Goal: Task Accomplishment & Management: Use online tool/utility

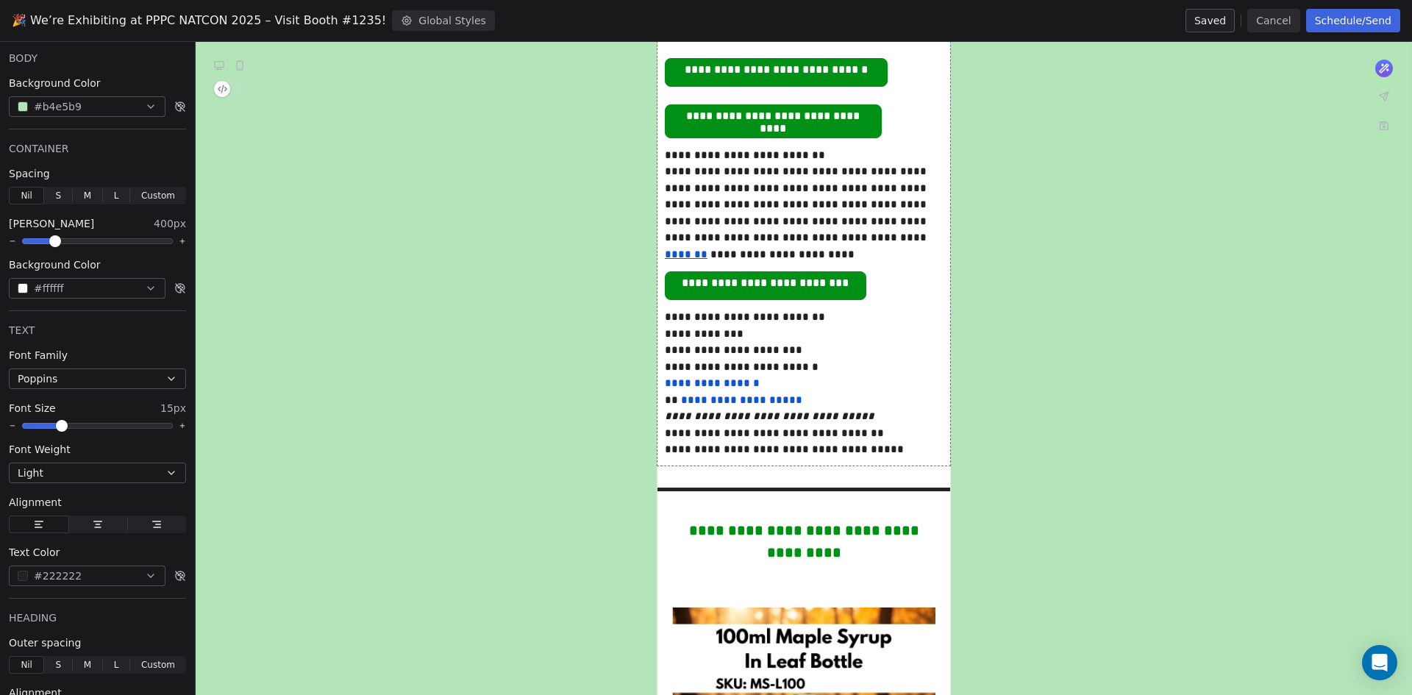
scroll to position [1398, 0]
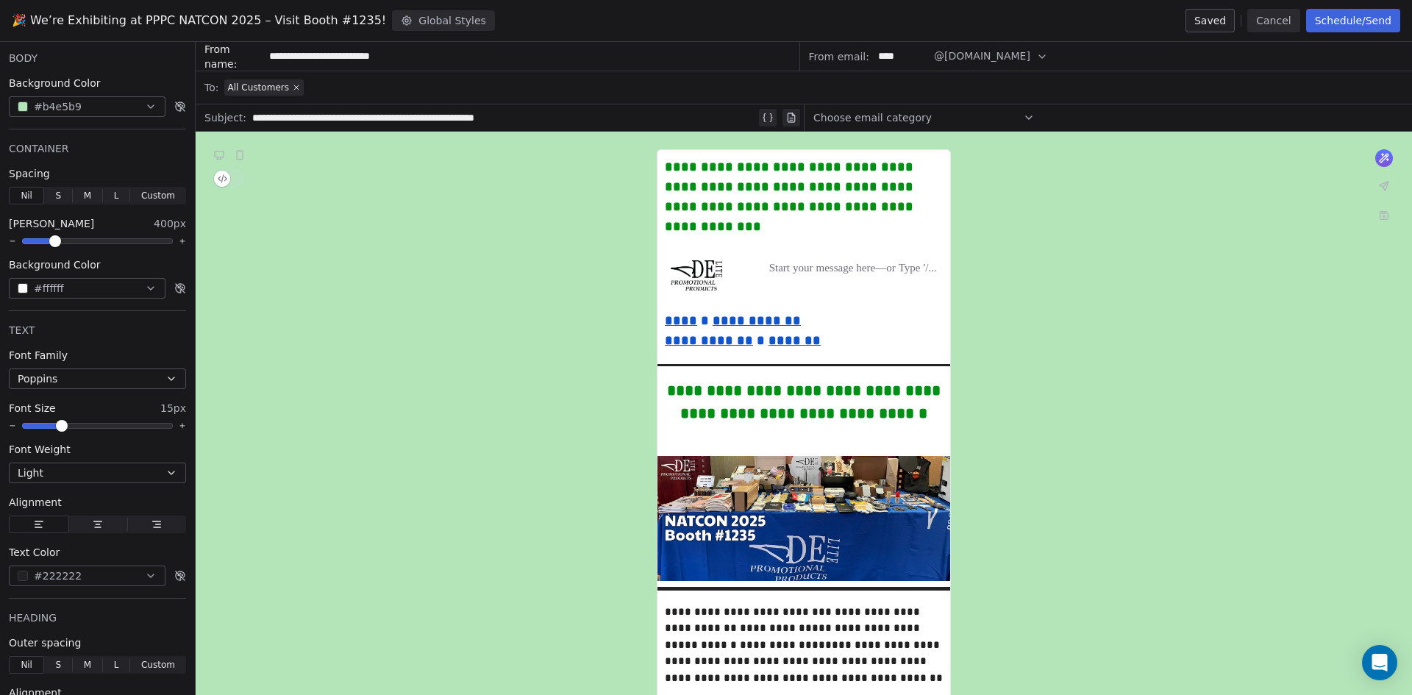
scroll to position [1398, 0]
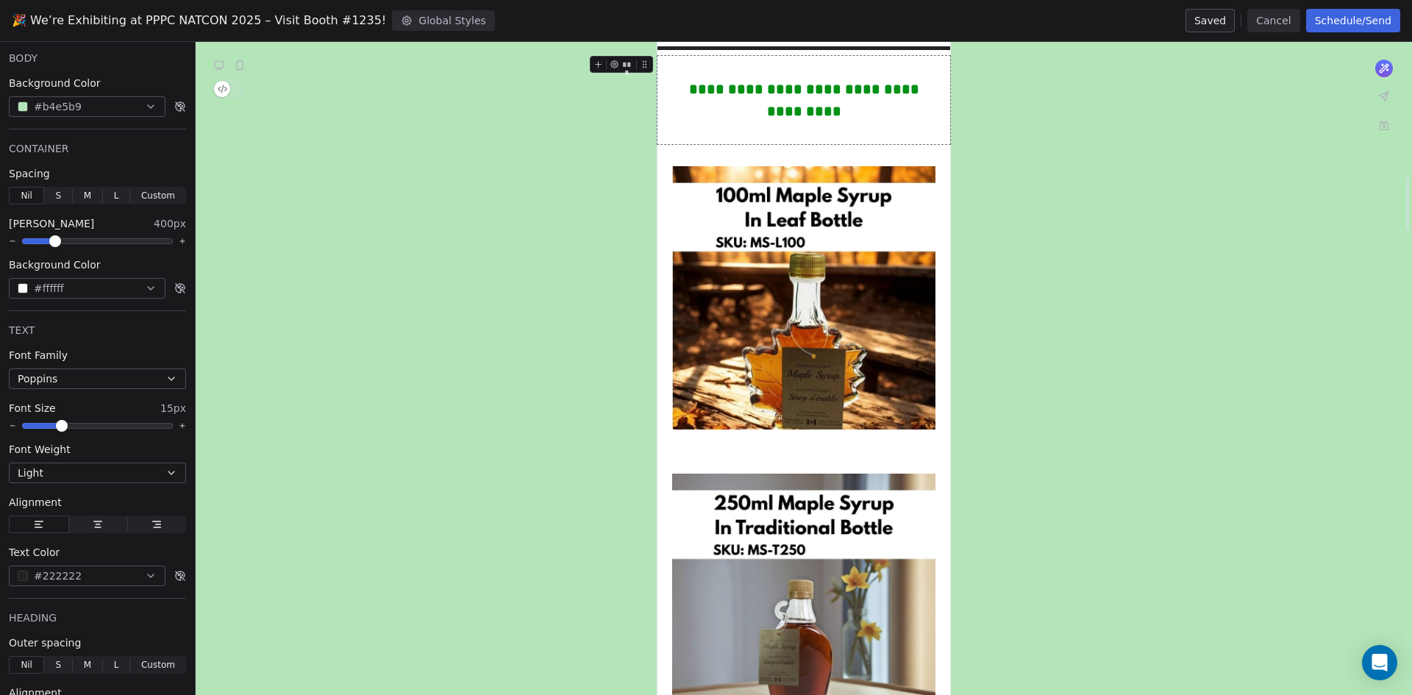
scroll to position [1692, 0]
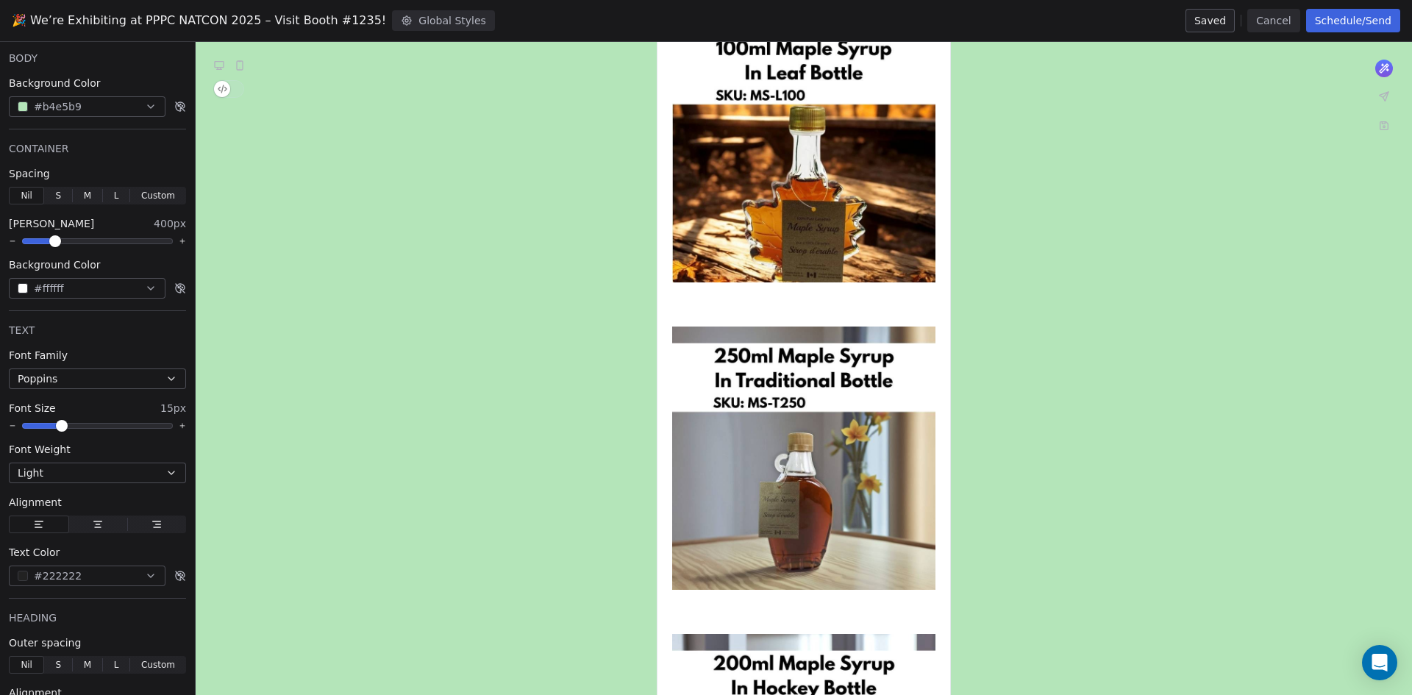
scroll to position [1839, 0]
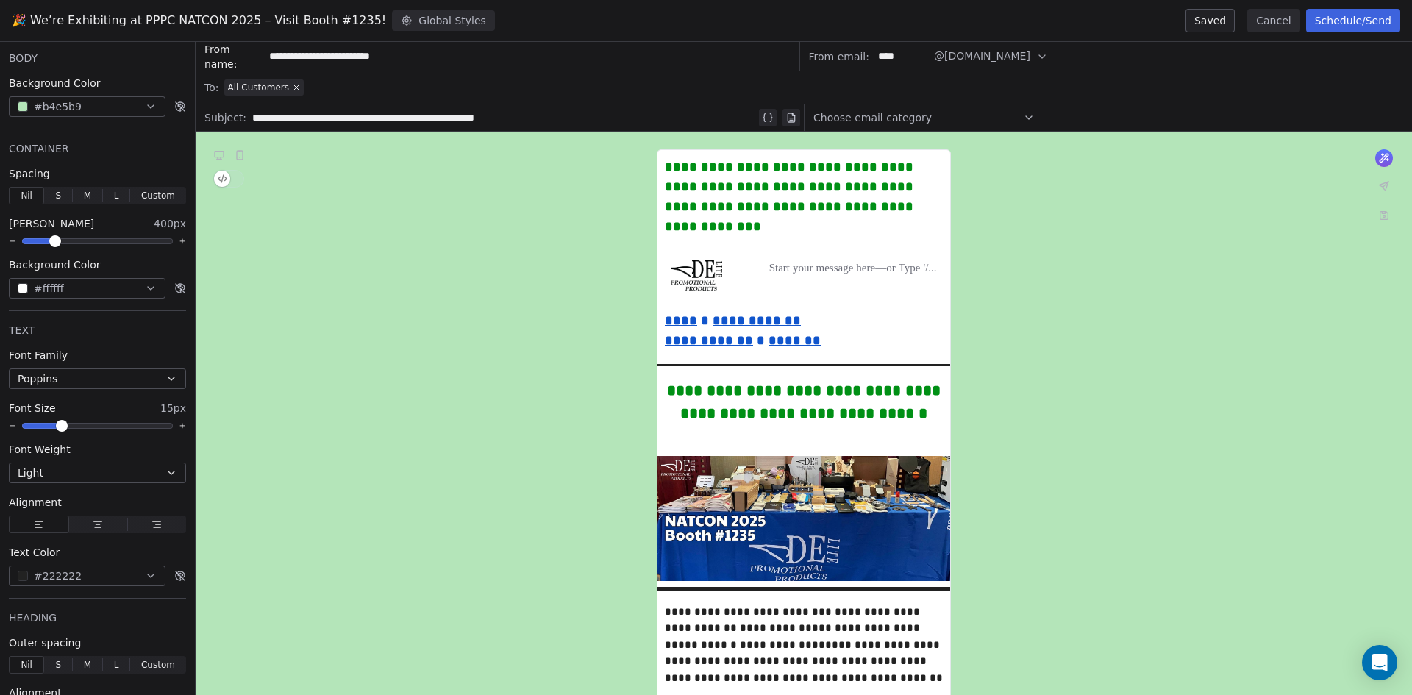
scroll to position [2060, 0]
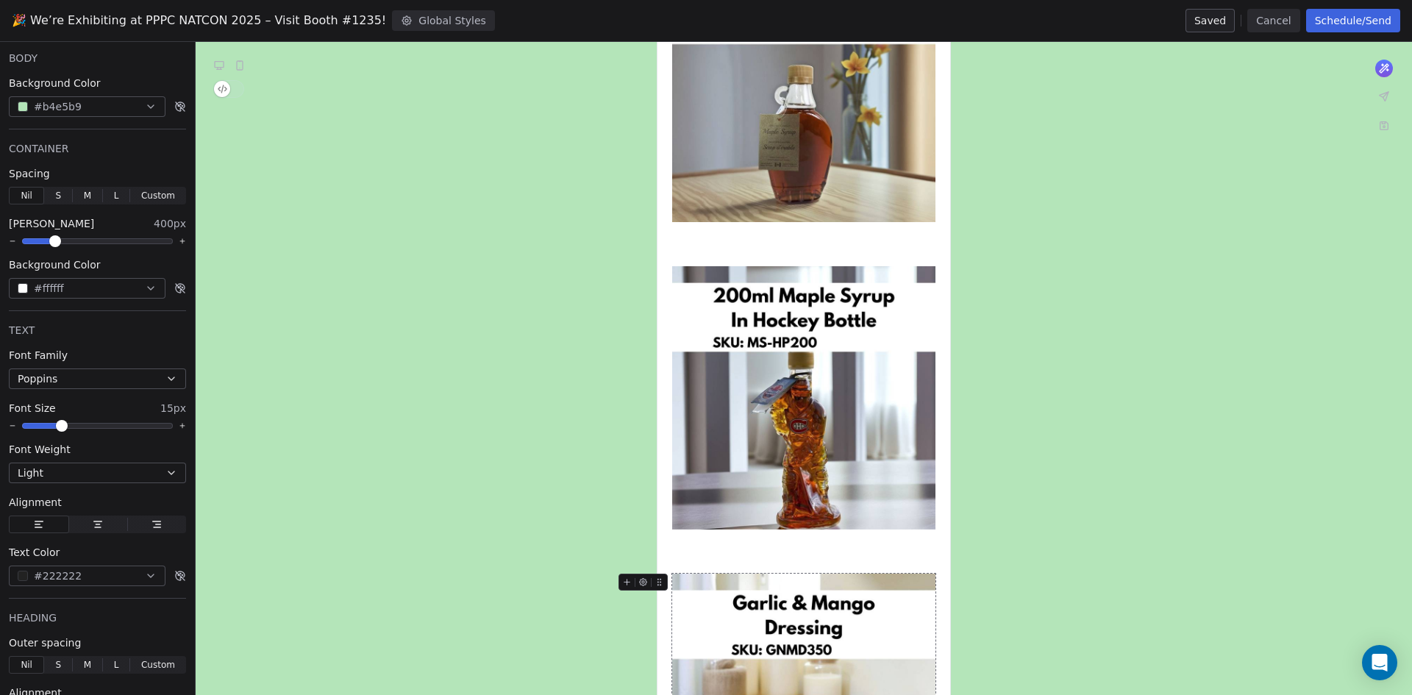
scroll to position [2207, 0]
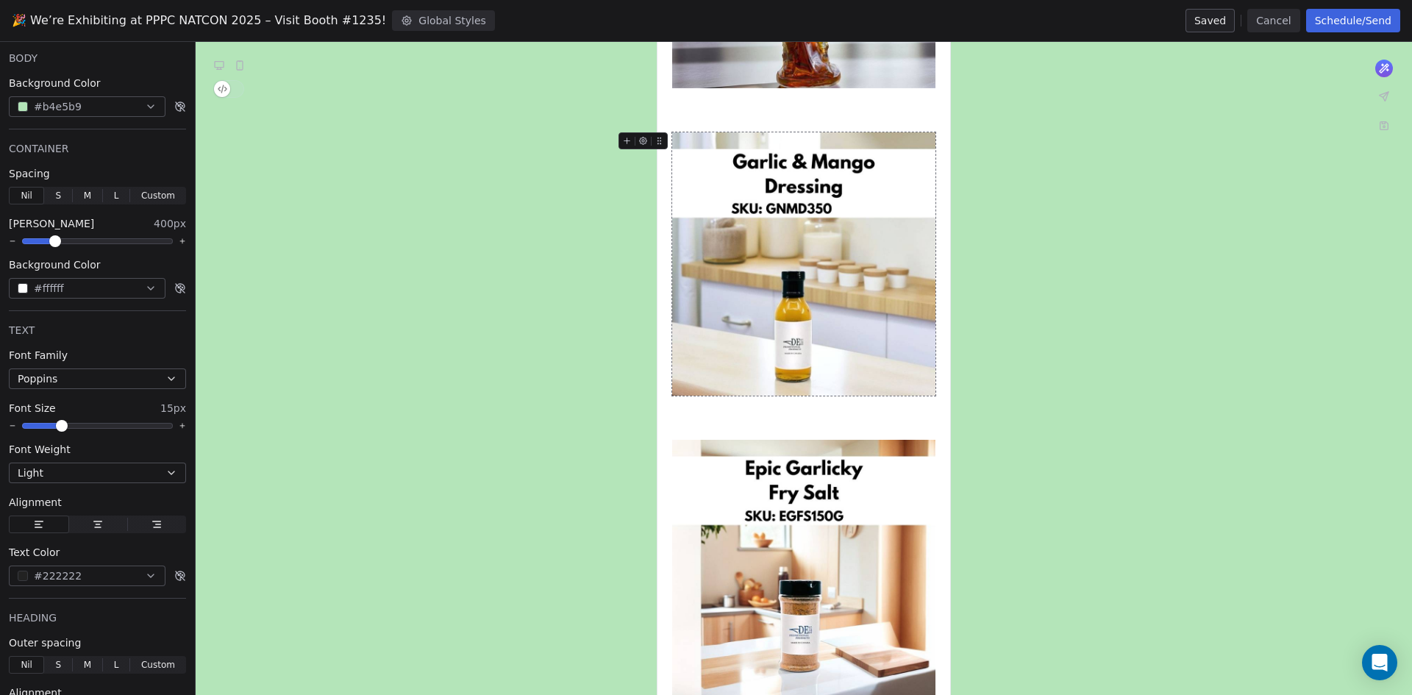
scroll to position [2648, 0]
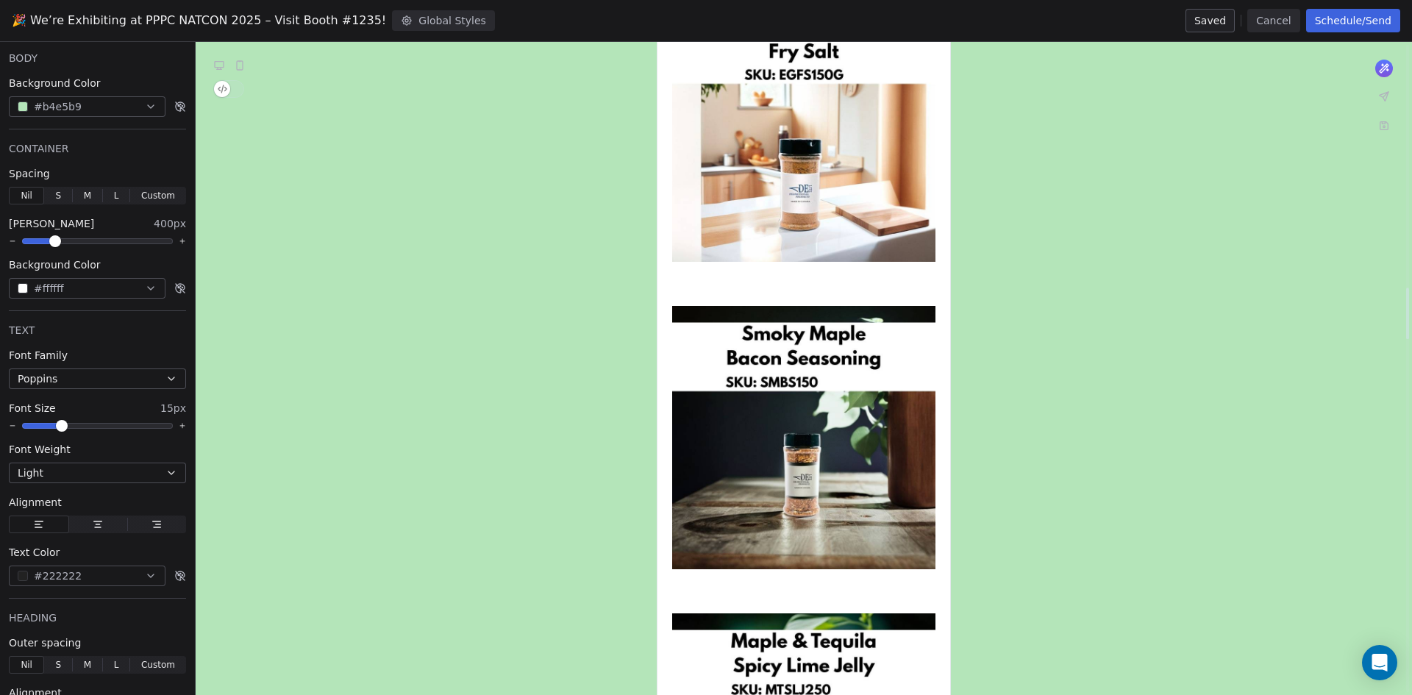
scroll to position [3090, 0]
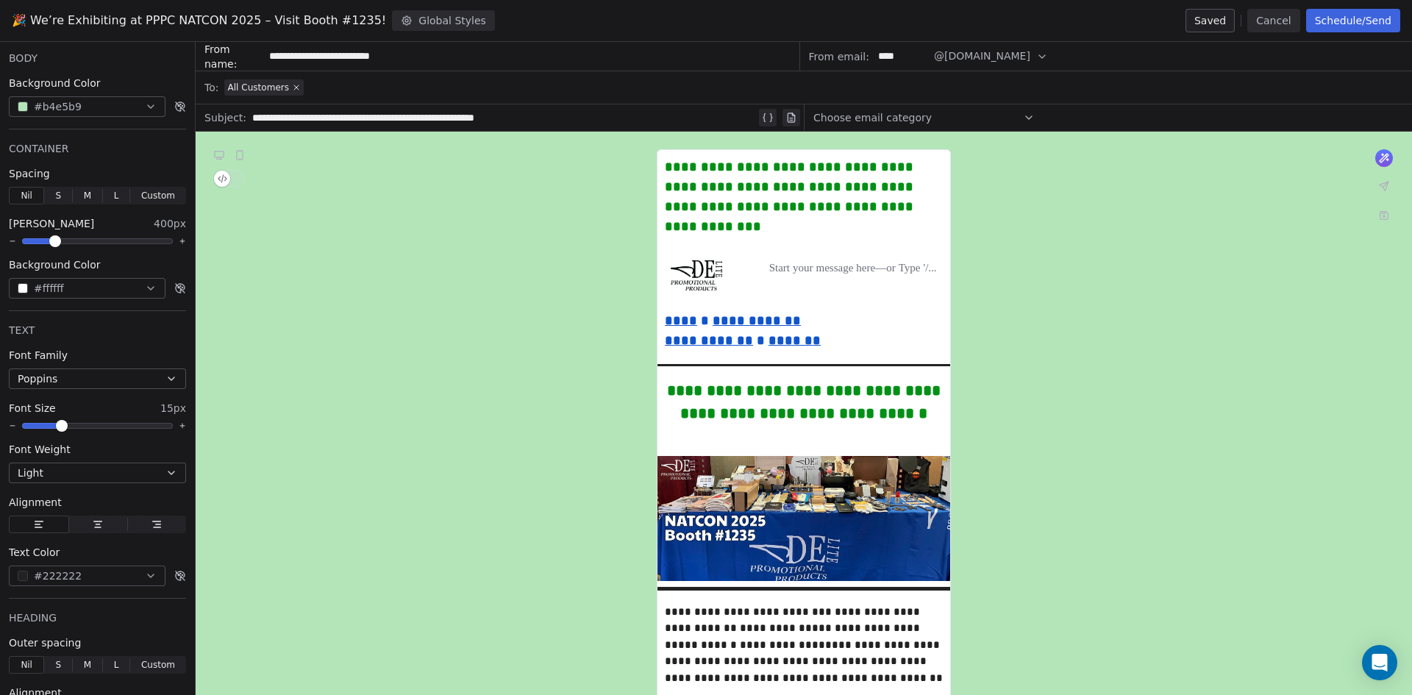
scroll to position [3090, 0]
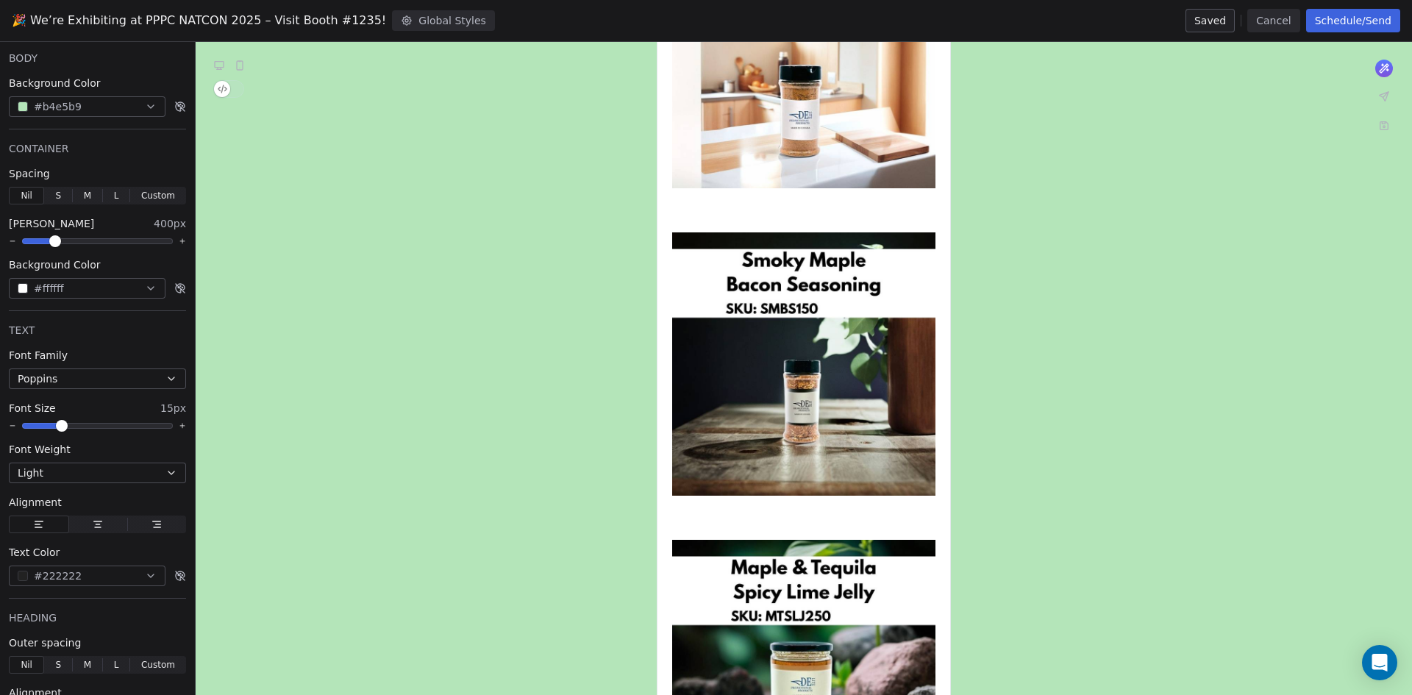
drag, startPoint x: 0, startPoint y: 0, endPoint x: 1111, endPoint y: 369, distance: 1170.6
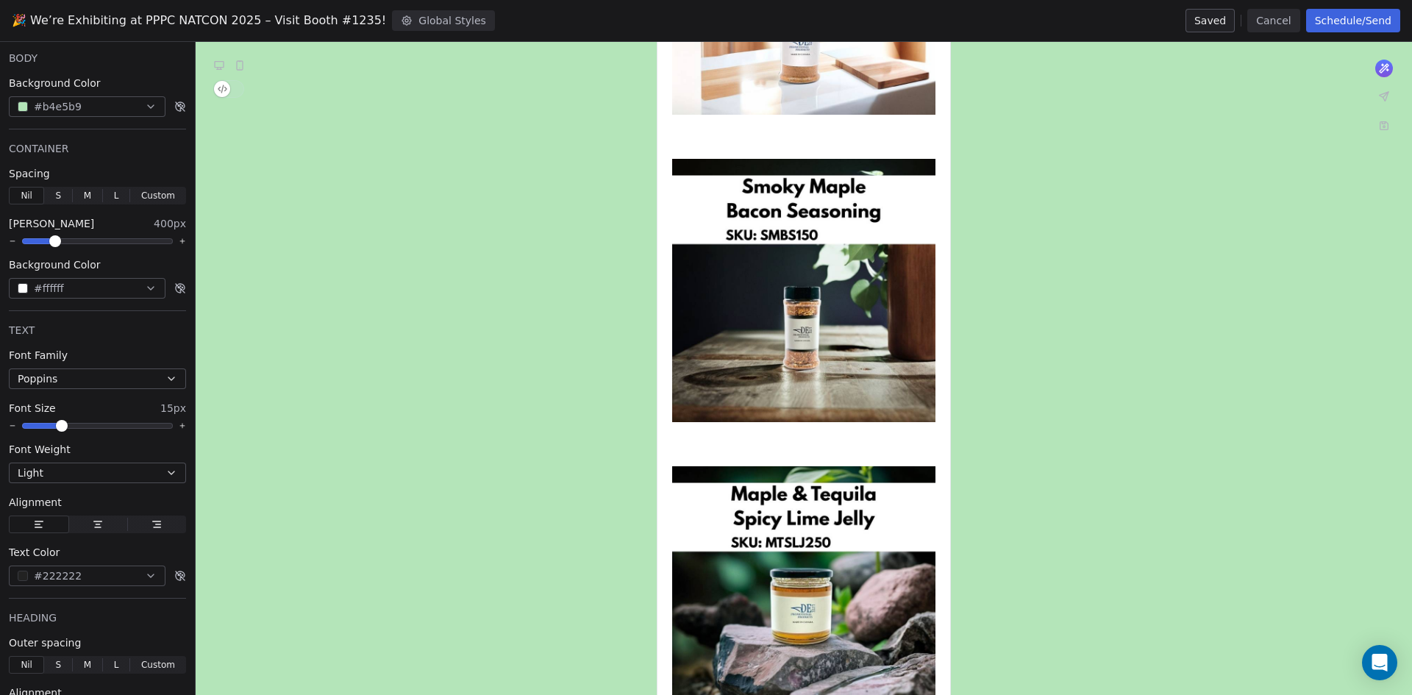
scroll to position [3237, 0]
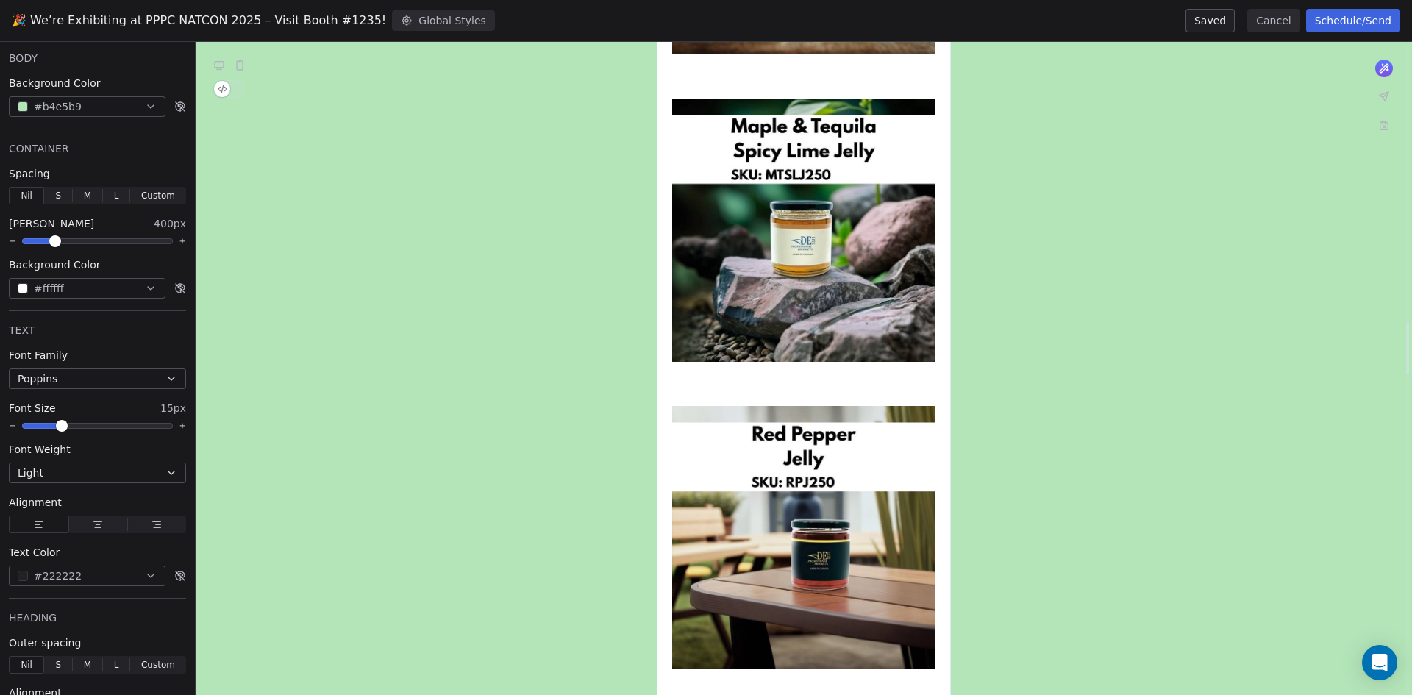
click at [1106, 390] on div "**********" at bounding box center [804, 673] width 1217 height 8147
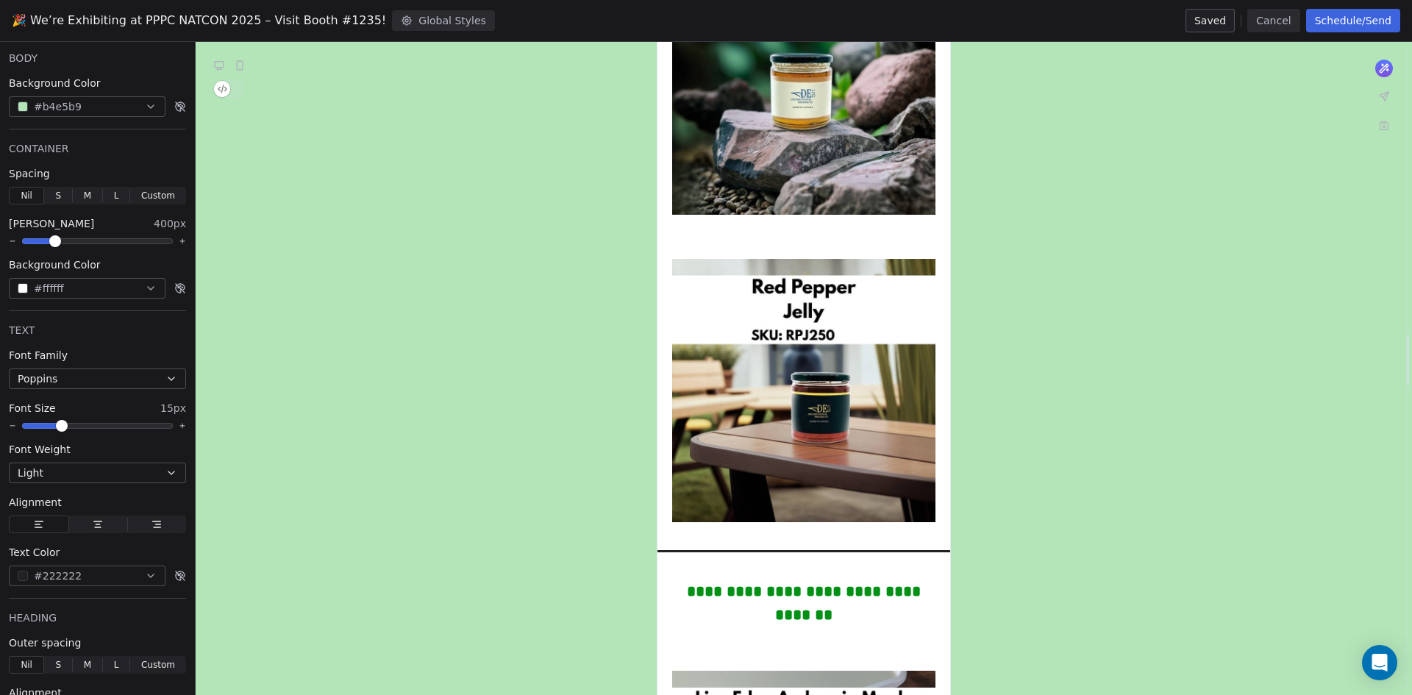
click at [1106, 390] on div "**********" at bounding box center [804, 526] width 1217 height 8147
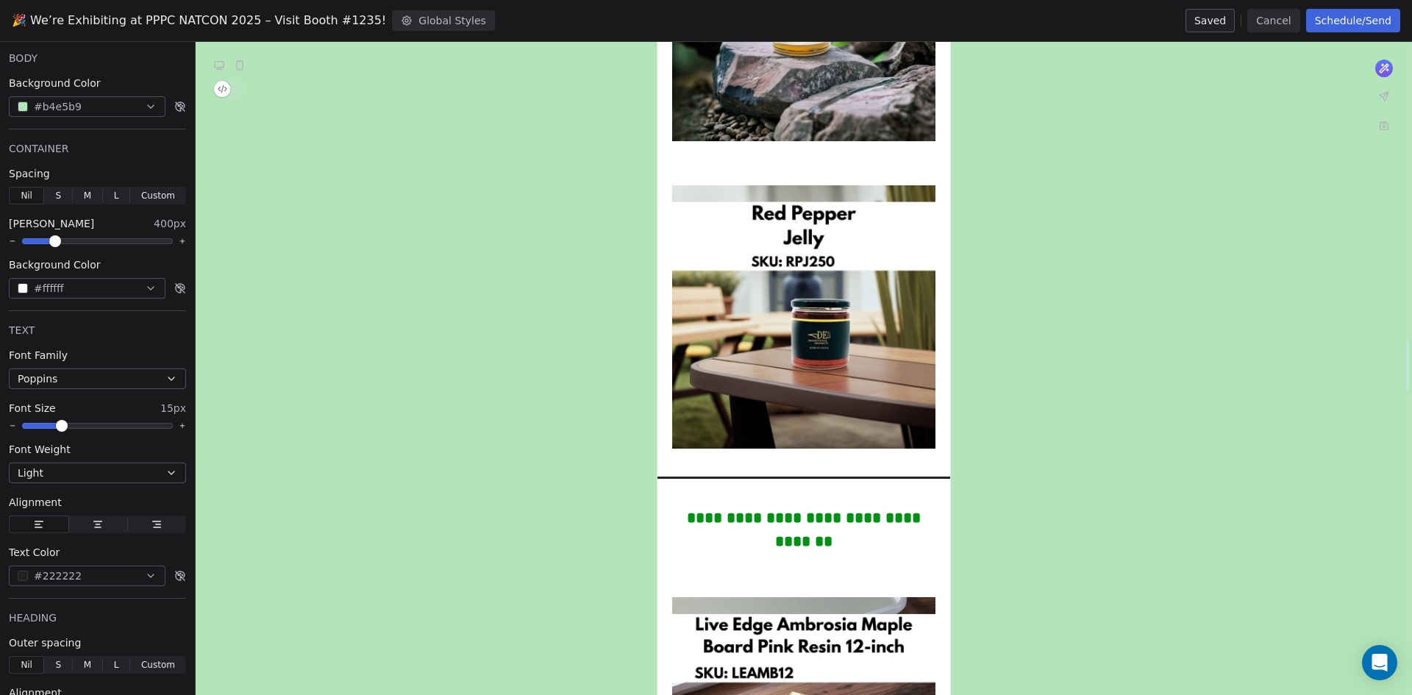
scroll to position [3825, 0]
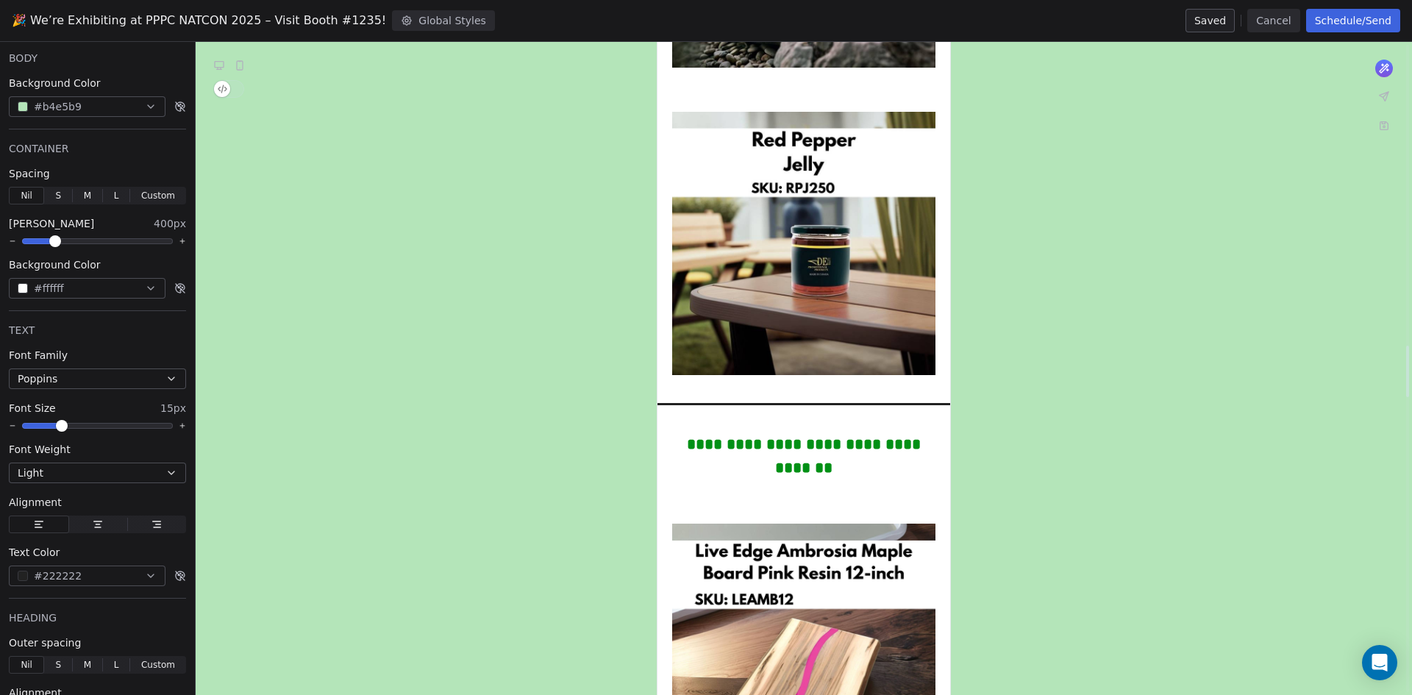
click at [1106, 399] on div "**********" at bounding box center [804, 379] width 1217 height 8147
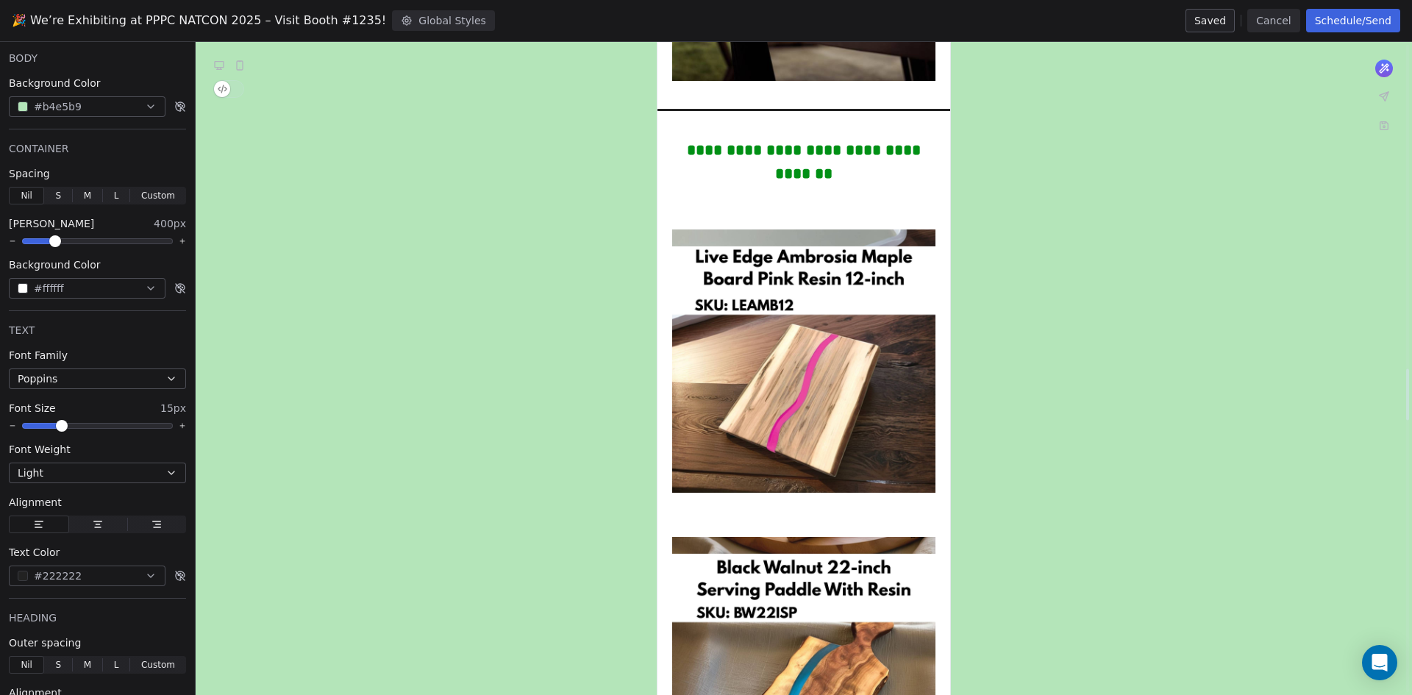
click at [1104, 402] on div "**********" at bounding box center [804, 85] width 1217 height 8147
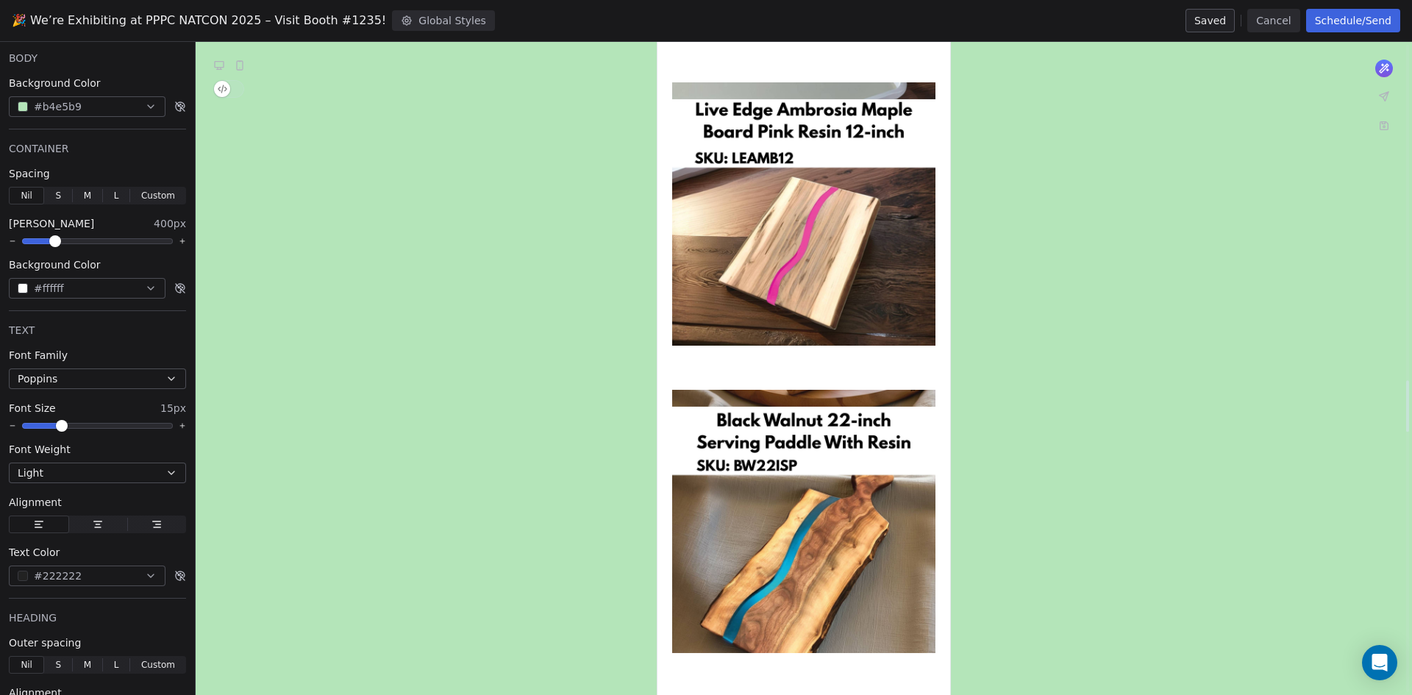
scroll to position [4340, 0]
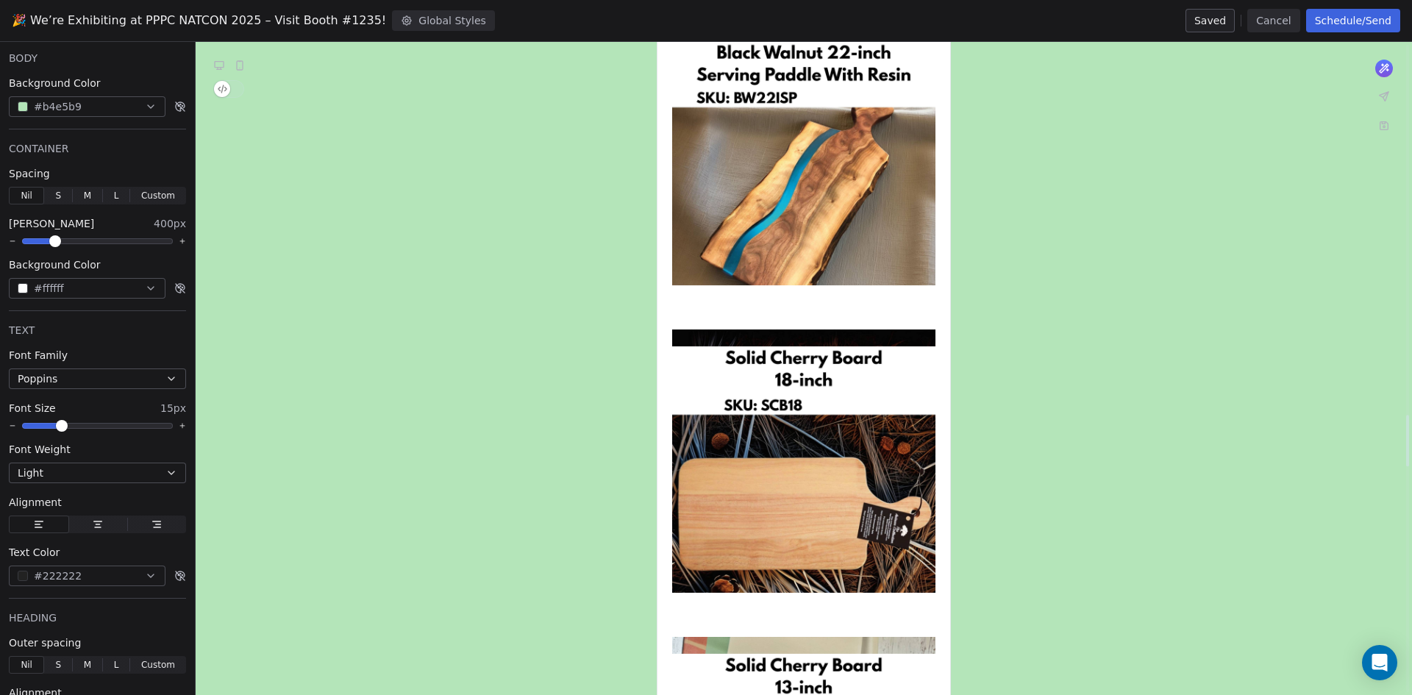
scroll to position [4708, 0]
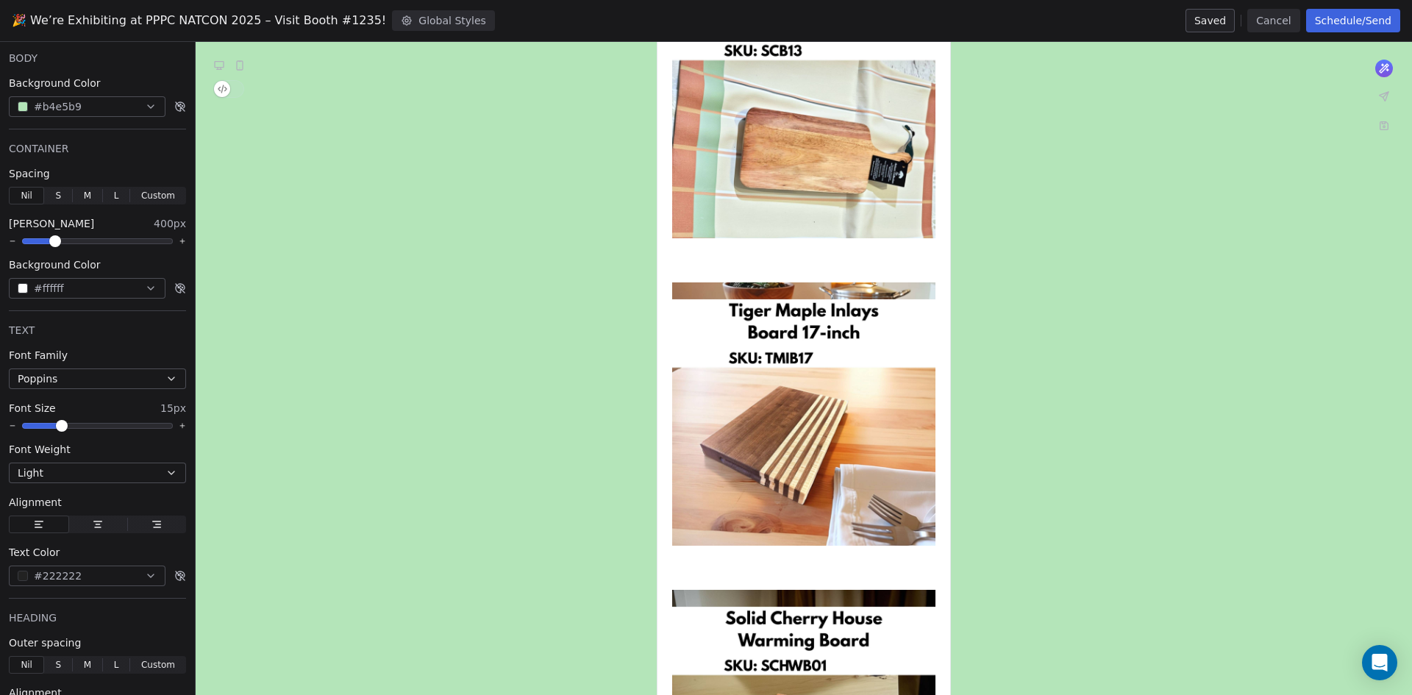
scroll to position [5444, 0]
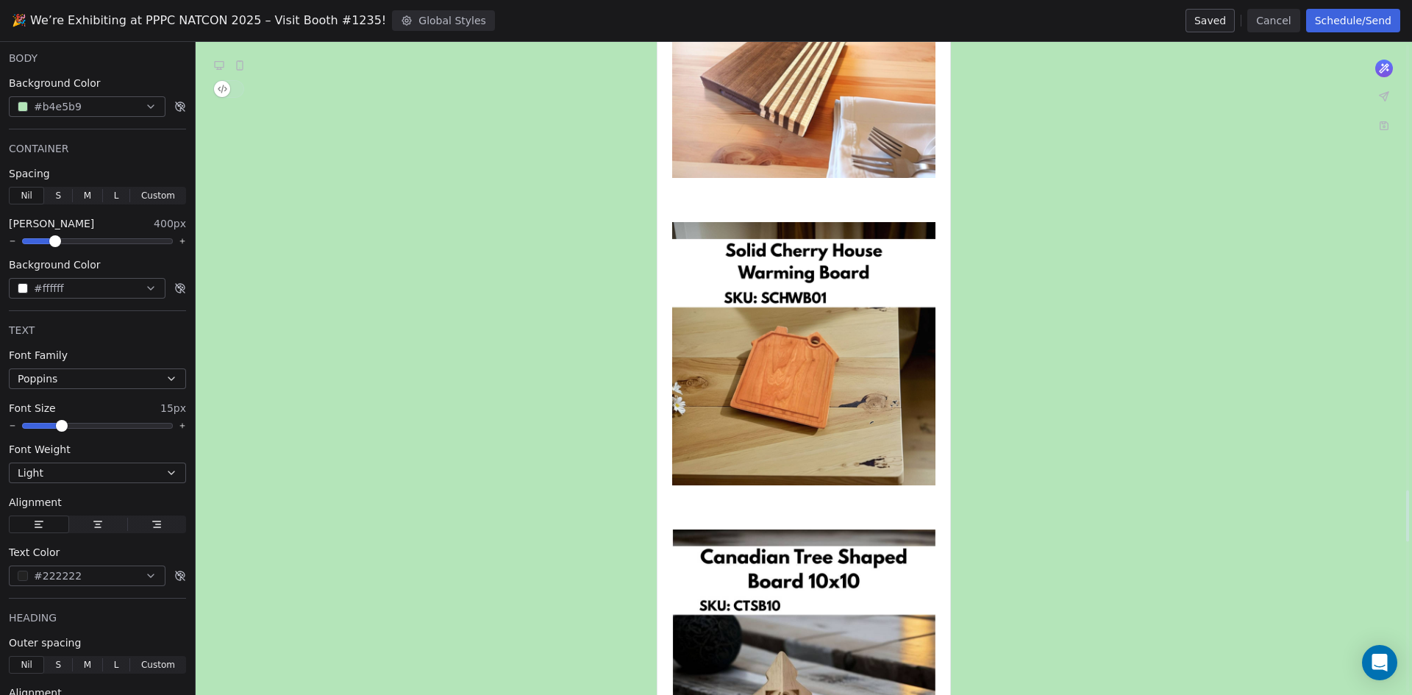
scroll to position [5738, 0]
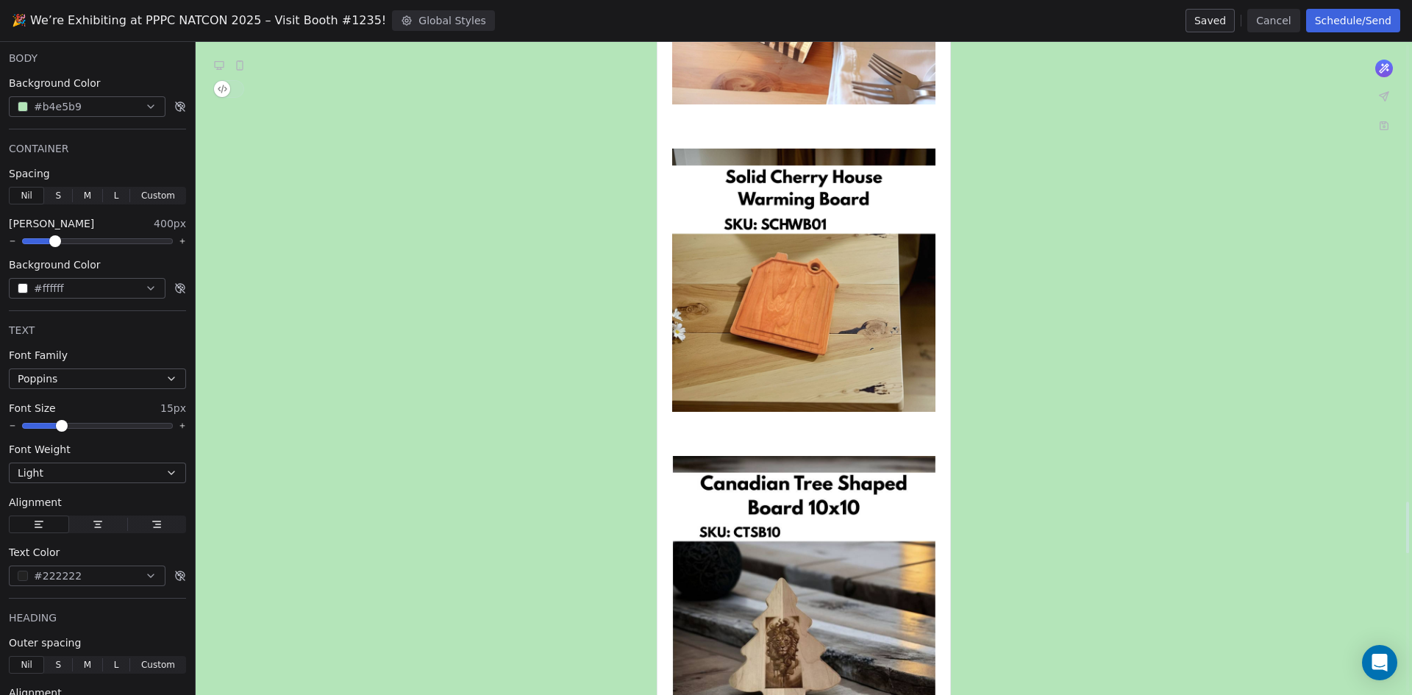
scroll to position [5812, 0]
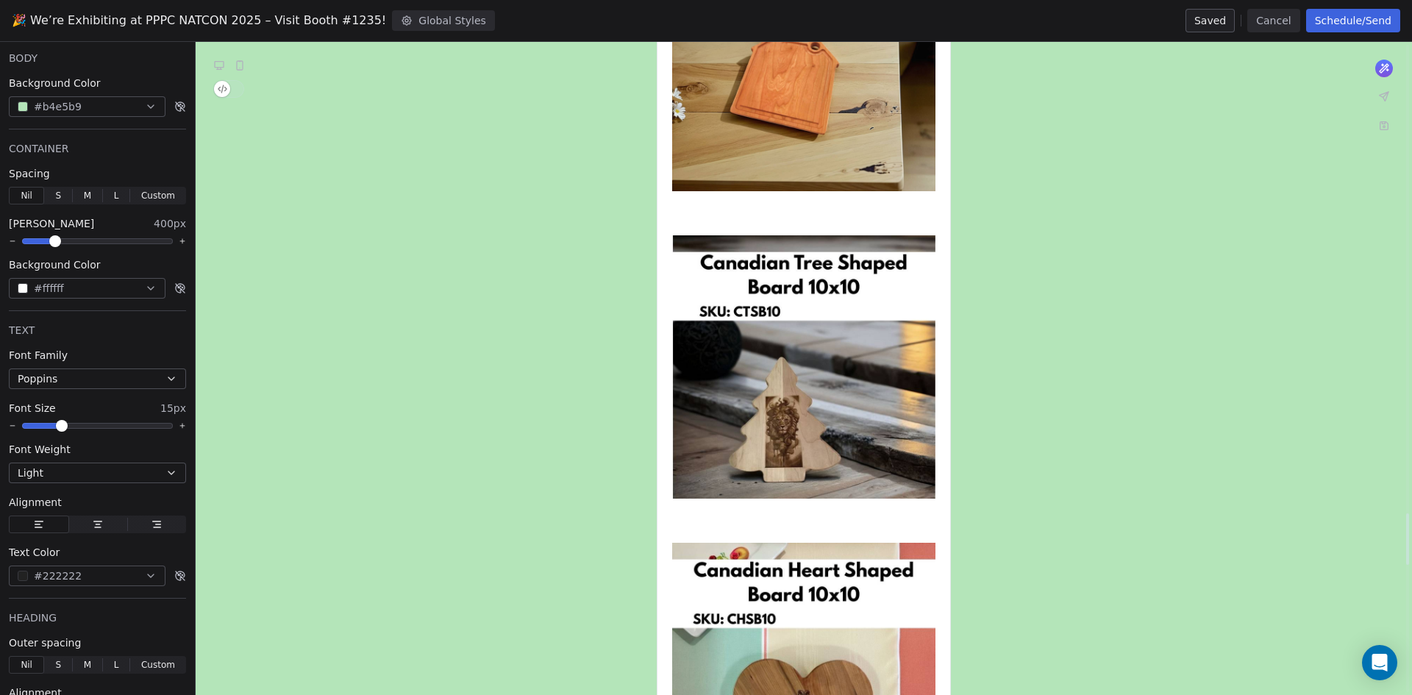
scroll to position [6032, 0]
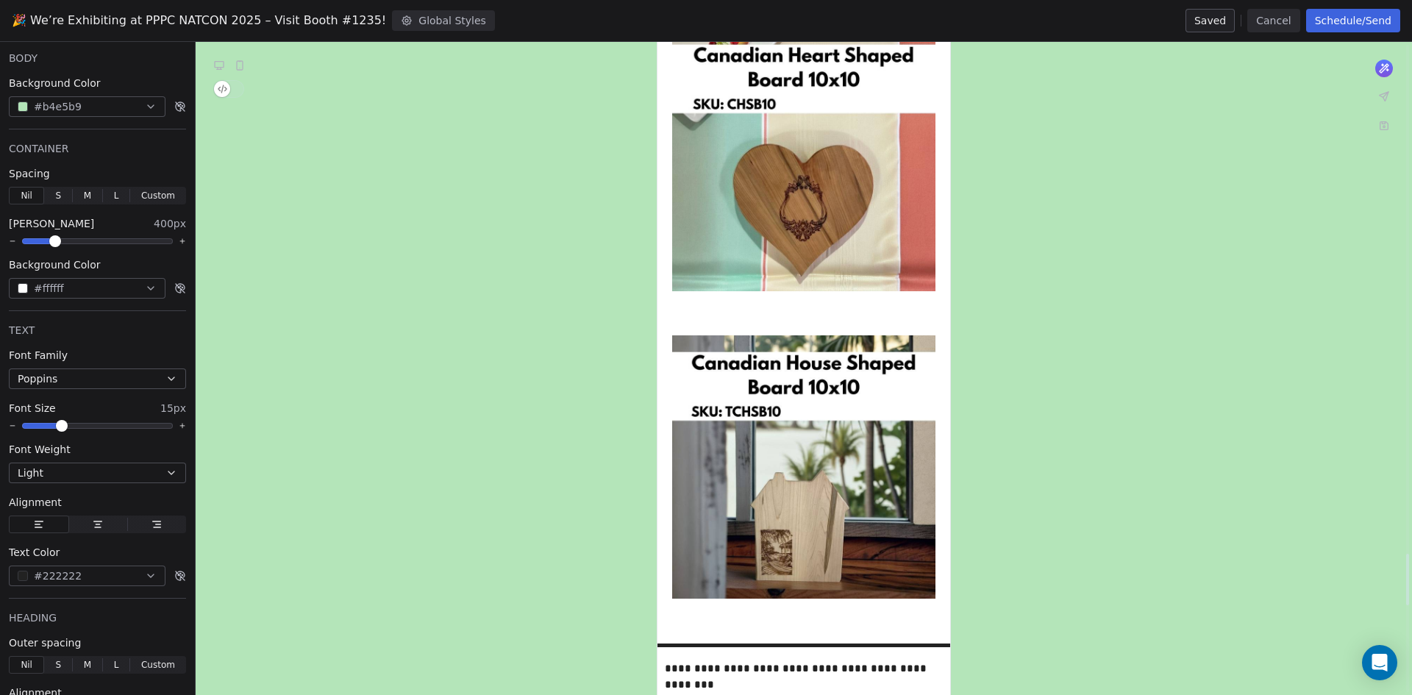
scroll to position [6547, 0]
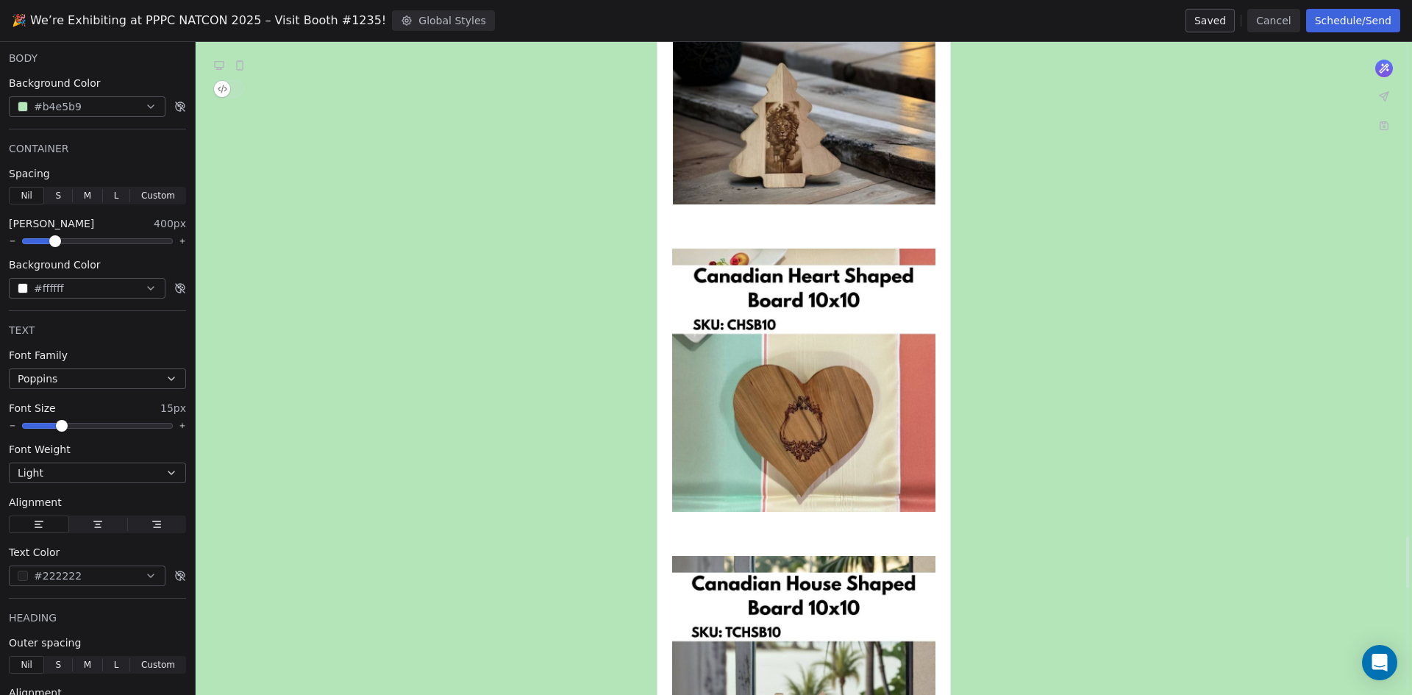
scroll to position [5812, 0]
